Goal: Check status: Check status

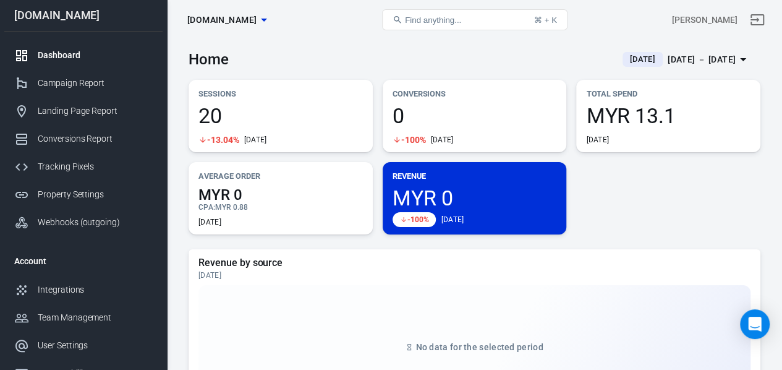
click at [235, 96] on p "Sessions" at bounding box center [281, 93] width 165 height 13
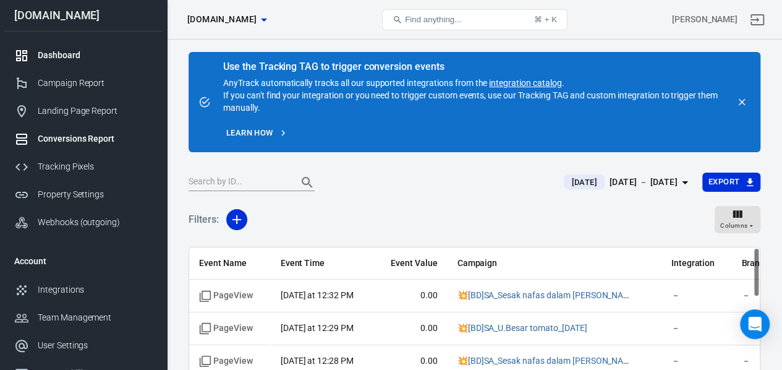
click at [46, 50] on div "Dashboard" at bounding box center [95, 55] width 115 height 13
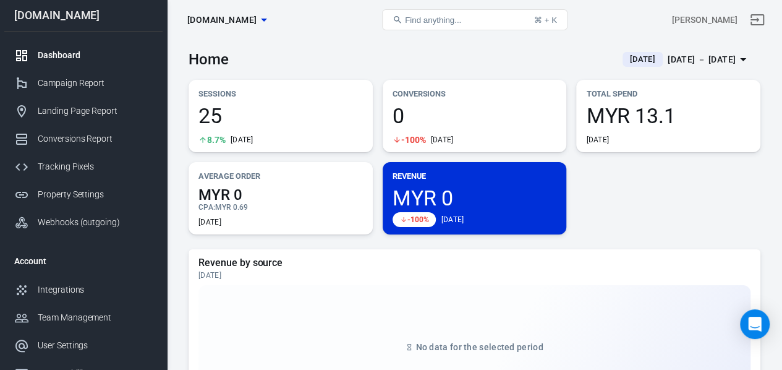
click at [257, 109] on span "25" at bounding box center [281, 115] width 165 height 21
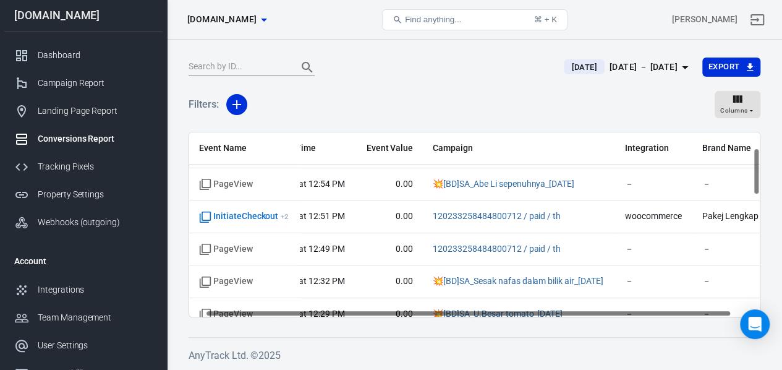
scroll to position [62, 47]
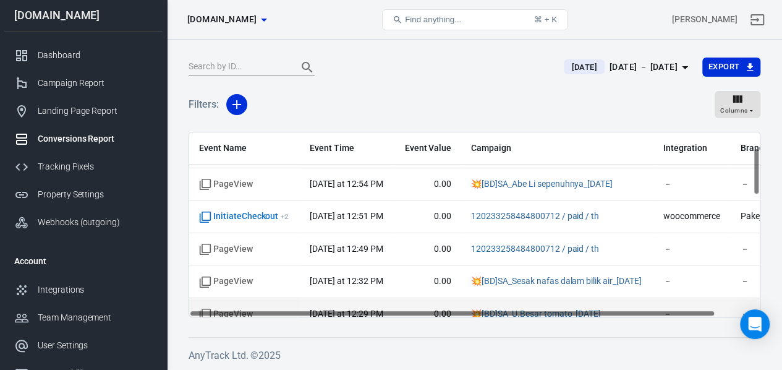
drag, startPoint x: 701, startPoint y: 314, endPoint x: 491, endPoint y: 298, distance: 210.8
click at [495, 300] on div "Event Name Event Time Event Value Campaign Integration Brand Name PageView toda…" at bounding box center [475, 225] width 572 height 186
